Goal: Information Seeking & Learning: Understand process/instructions

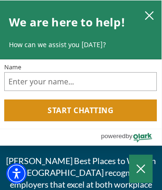
scroll to position [894, 0]
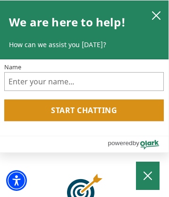
scroll to position [1353, 0]
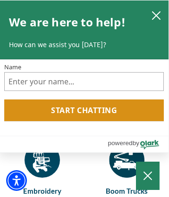
click at [42, 191] on h6 "Embroidery" at bounding box center [42, 191] width 73 height 12
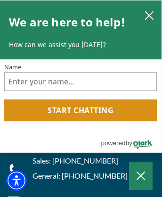
scroll to position [5471, 0]
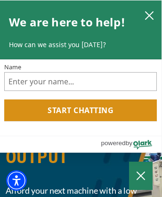
scroll to position [6458, 0]
